Goal: Task Accomplishment & Management: Manage account settings

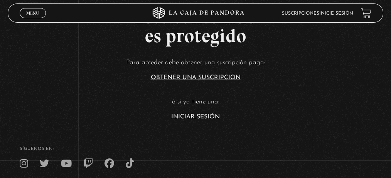
scroll to position [154, 0]
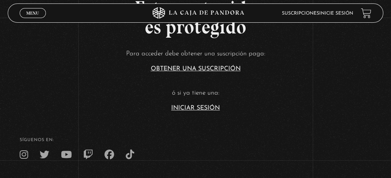
click at [198, 107] on link "Iniciar Sesión" at bounding box center [195, 108] width 49 height 6
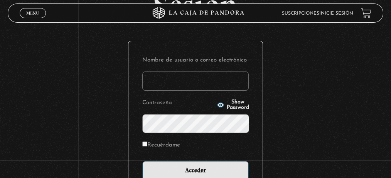
scroll to position [128, 0]
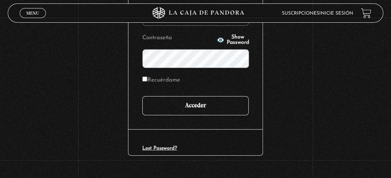
type input "juligonzalez26.10@gmail.com"
click at [195, 107] on input "Acceder" at bounding box center [195, 105] width 106 height 19
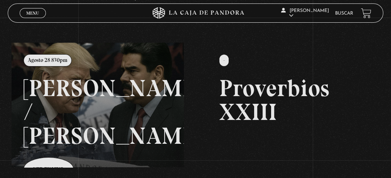
scroll to position [103, 0]
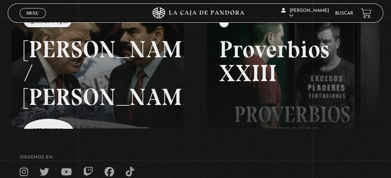
click at [71, 72] on link at bounding box center [207, 93] width 391 height 178
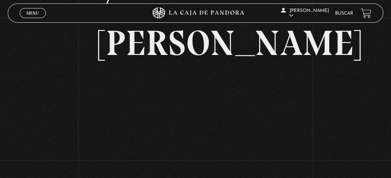
scroll to position [199, 0]
